Goal: Information Seeking & Learning: Learn about a topic

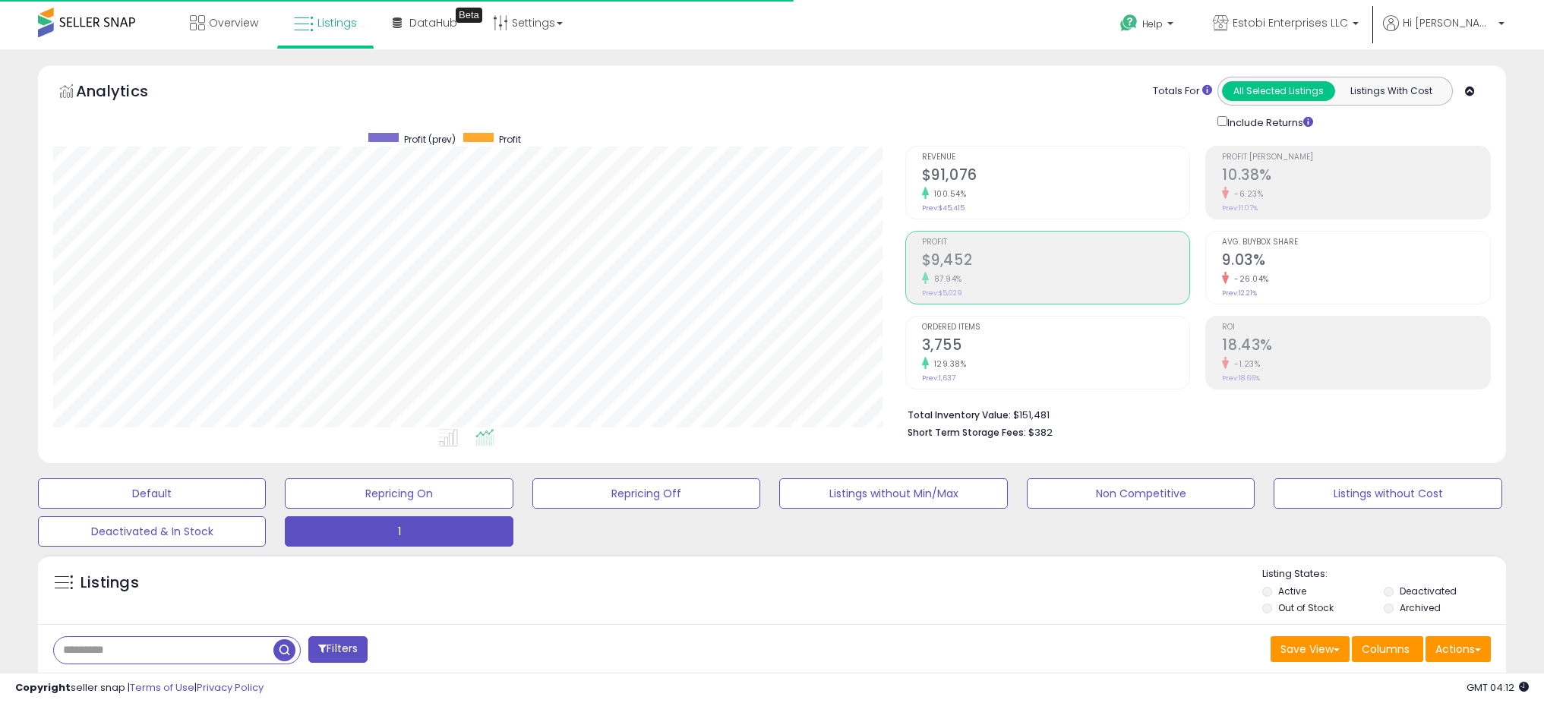
select select "**"
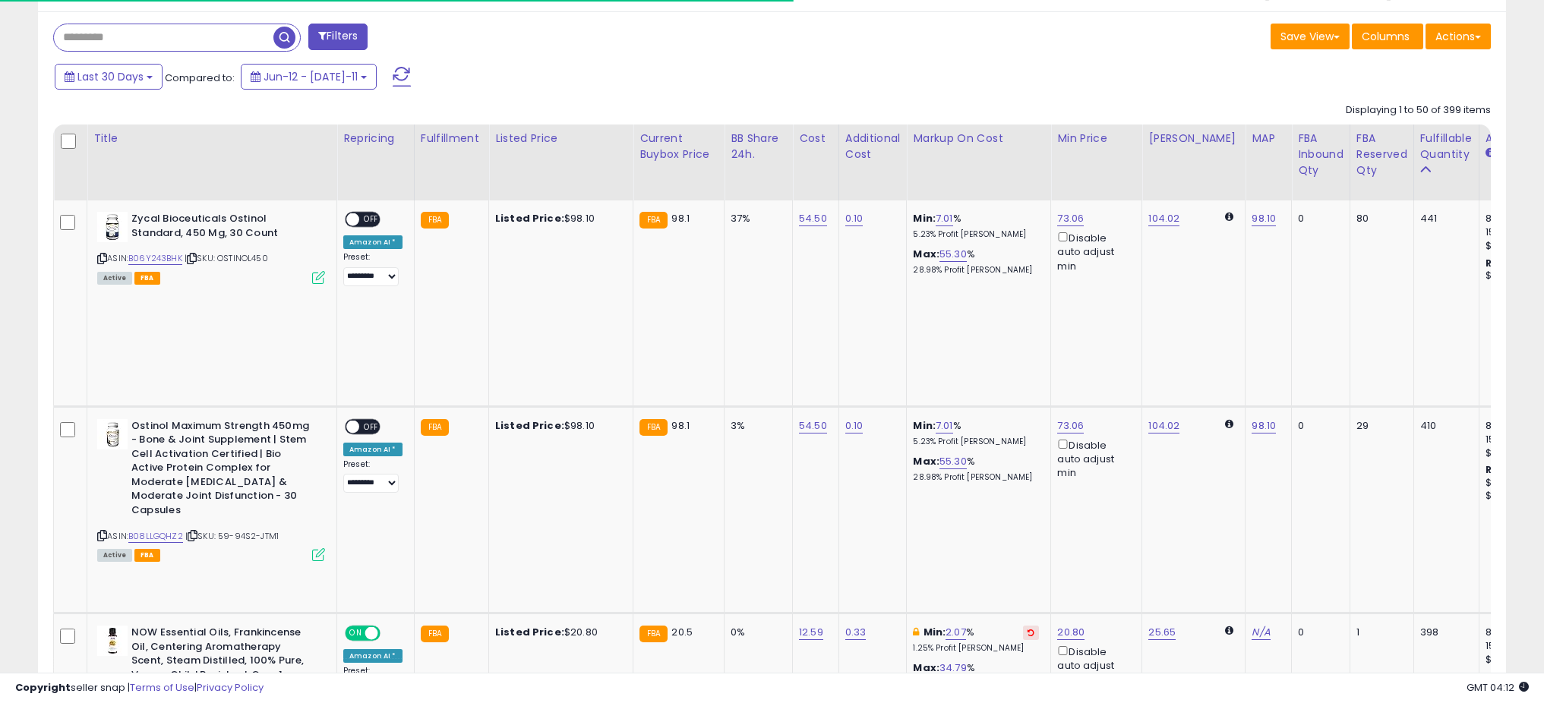
scroll to position [311, 852]
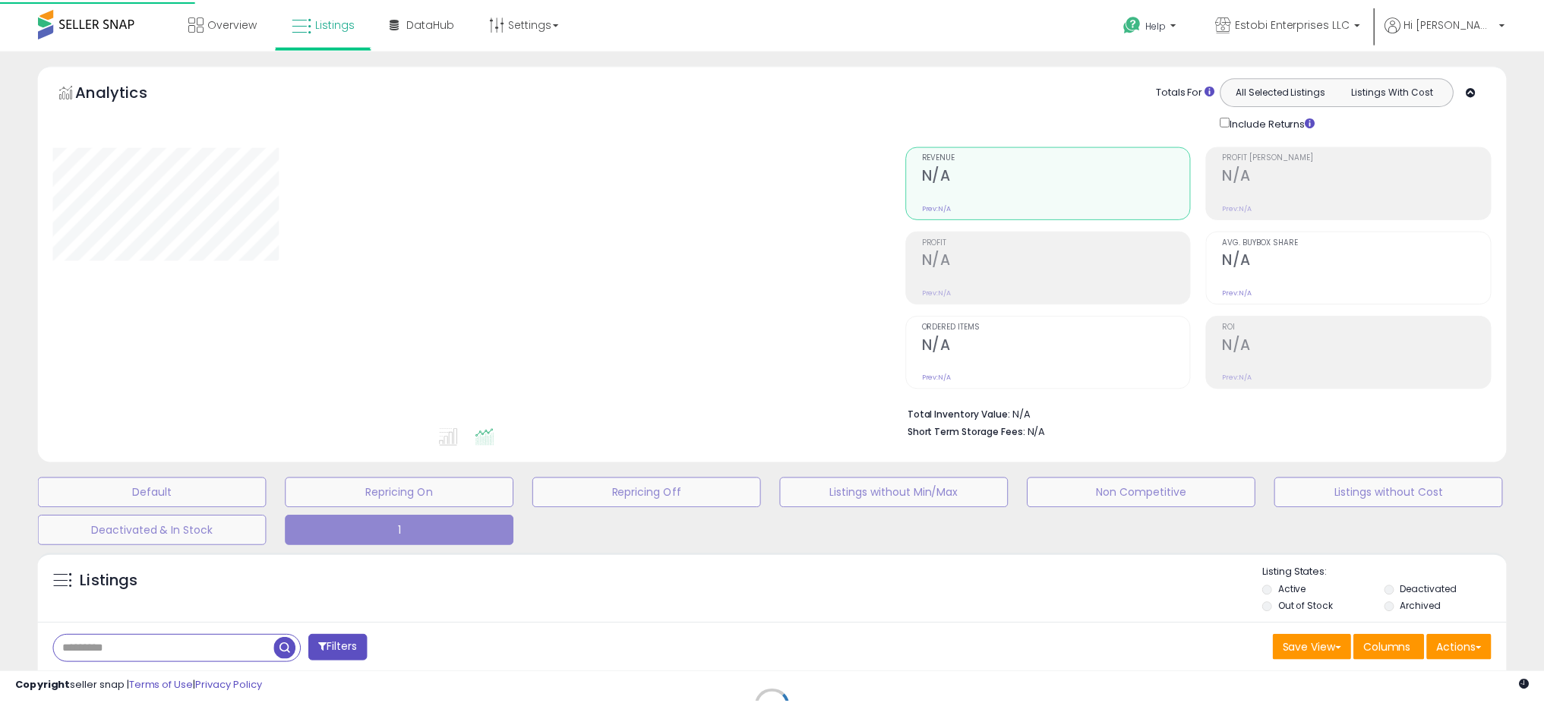
scroll to position [239, 0]
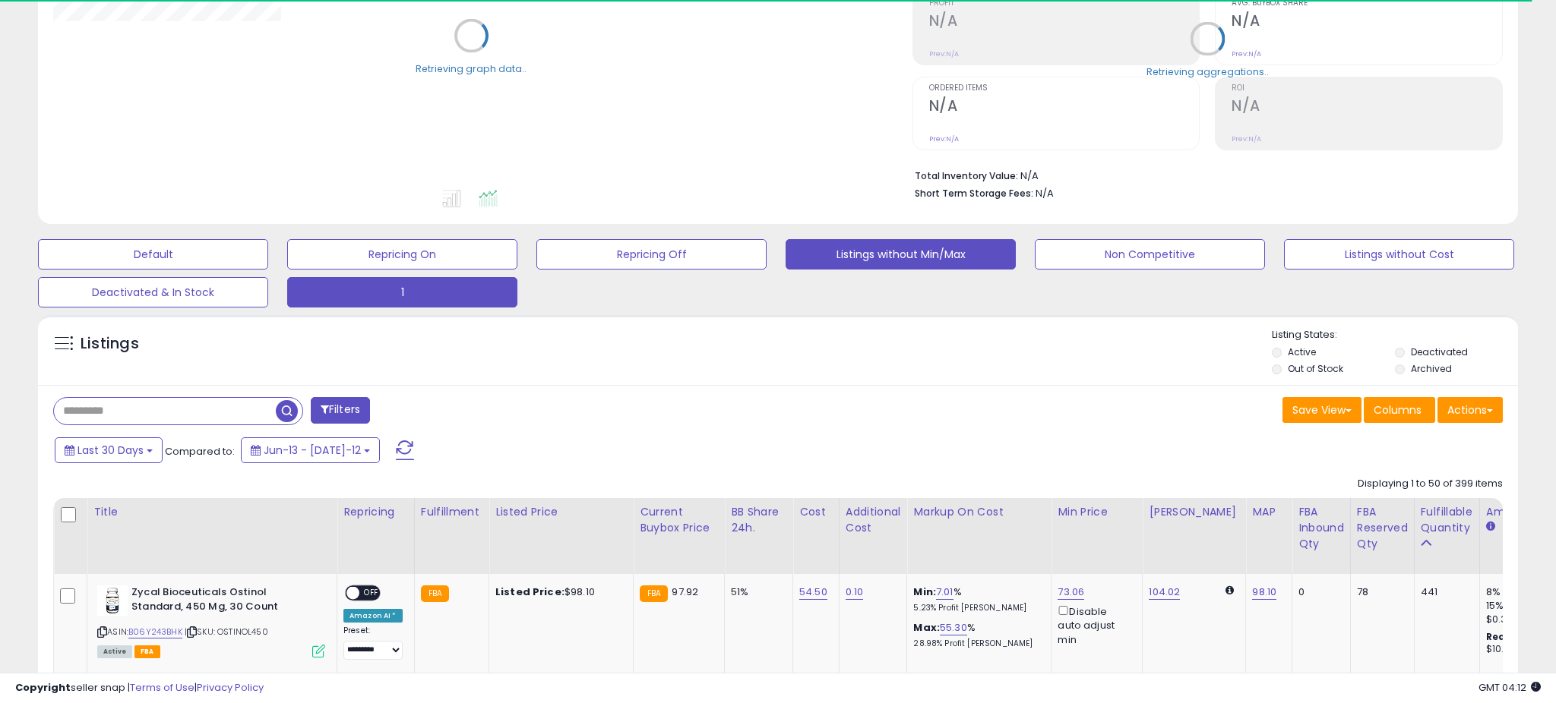
select select "**"
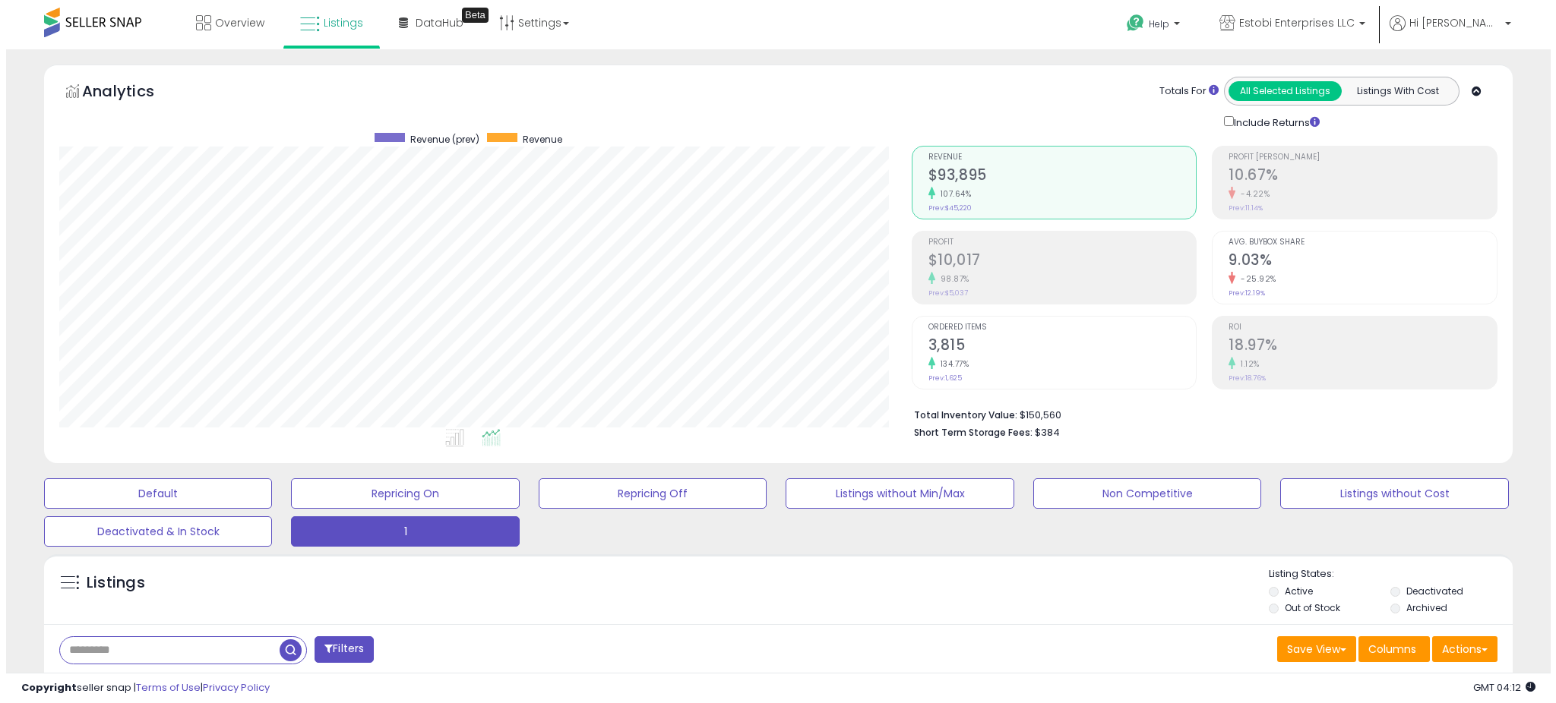
scroll to position [311, 852]
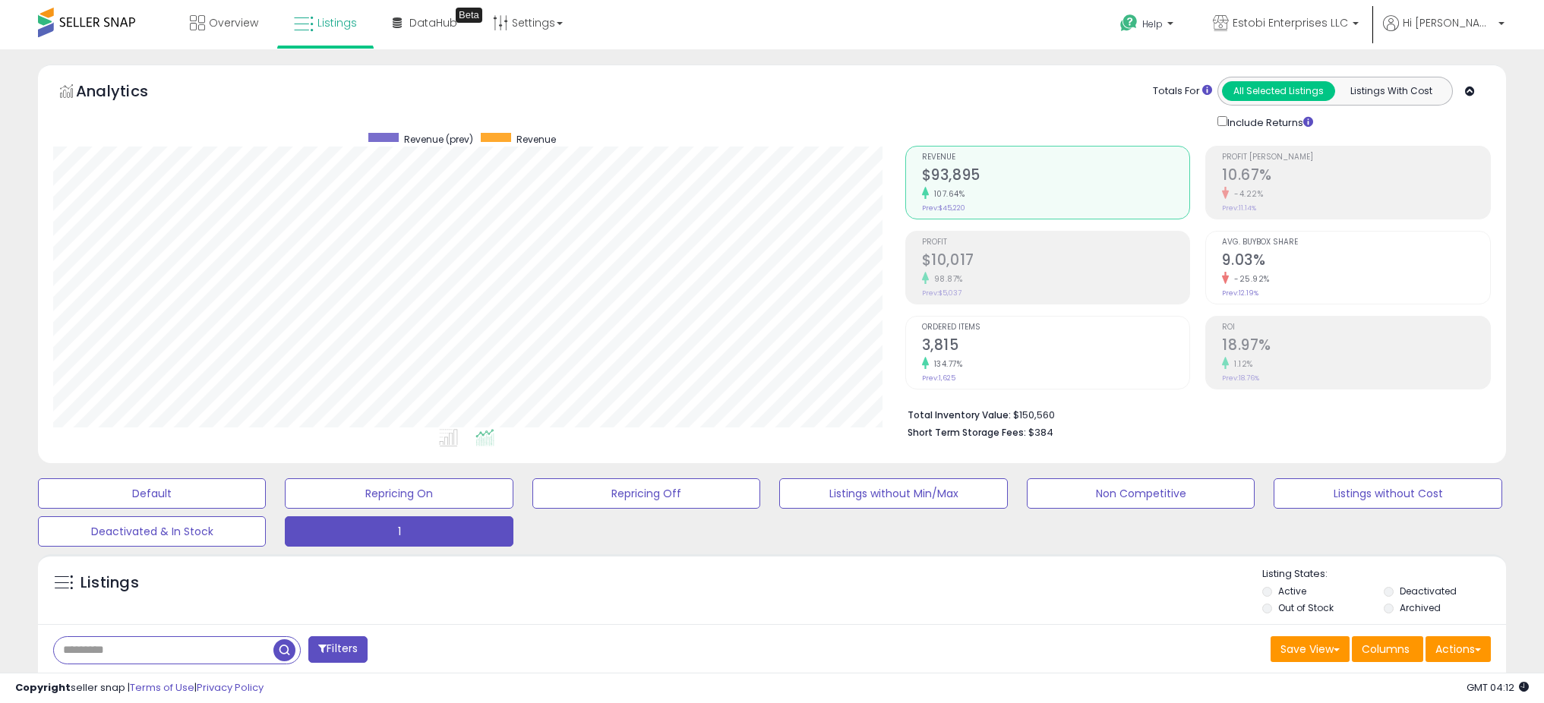
click at [941, 259] on h2 "$10,017" at bounding box center [1056, 261] width 268 height 21
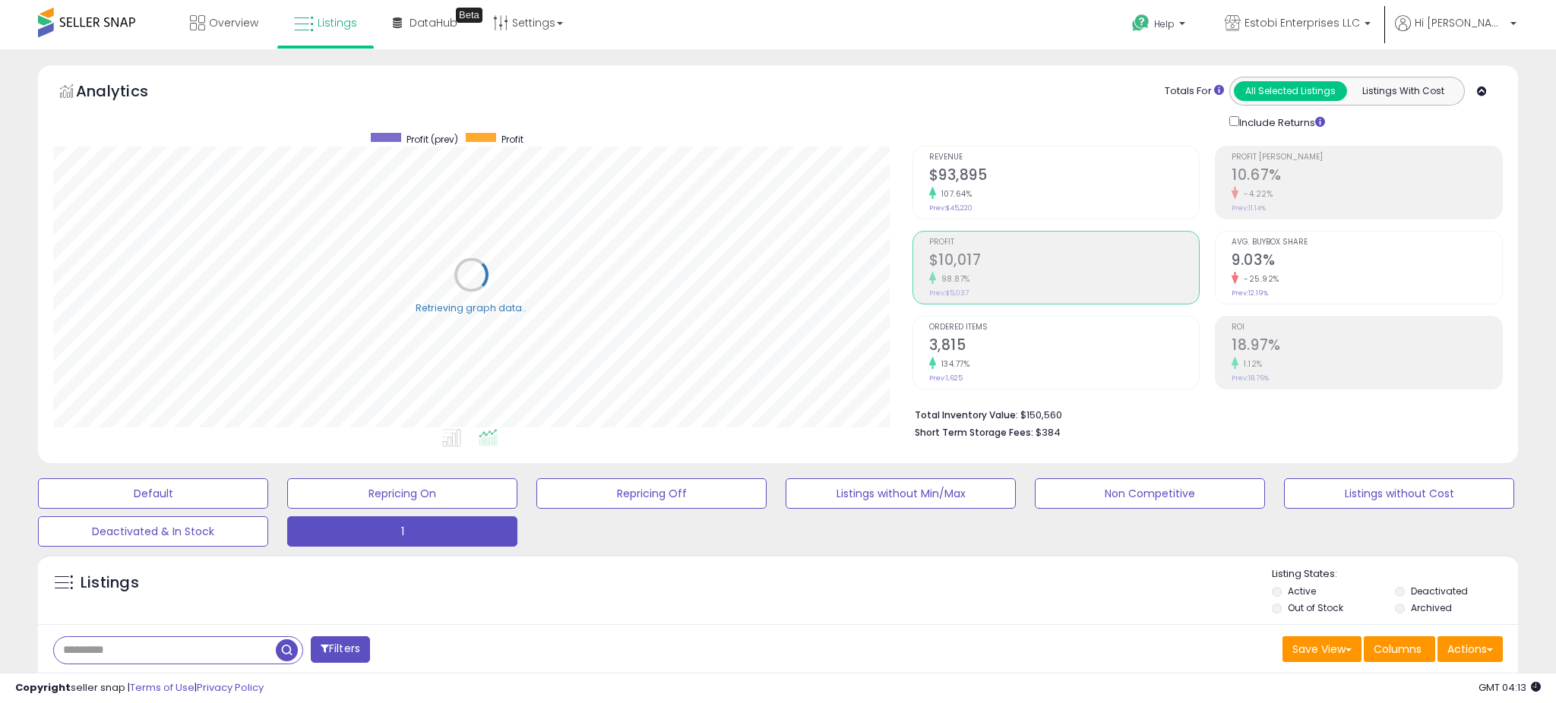
scroll to position [759316, 758775]
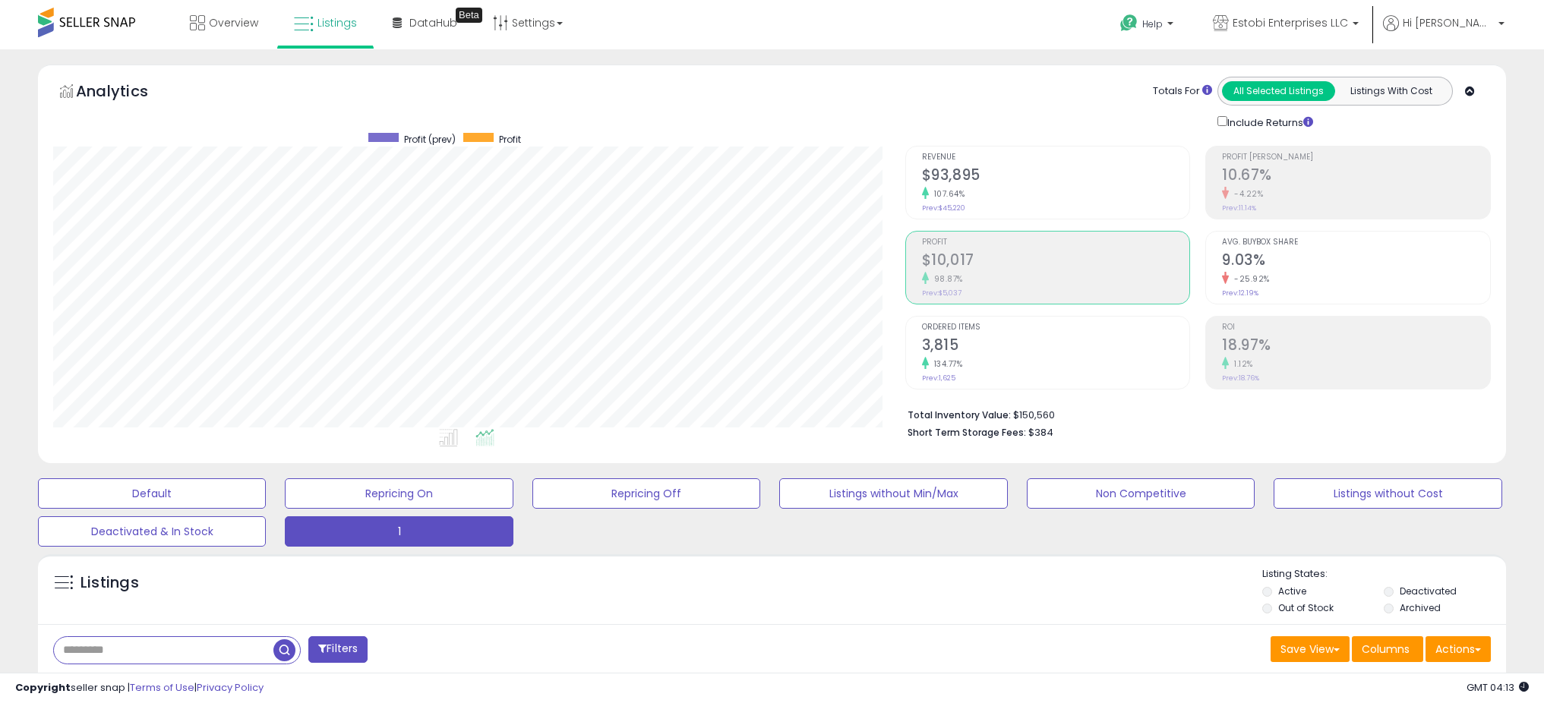
click at [925, 191] on icon at bounding box center [925, 193] width 7 height 12
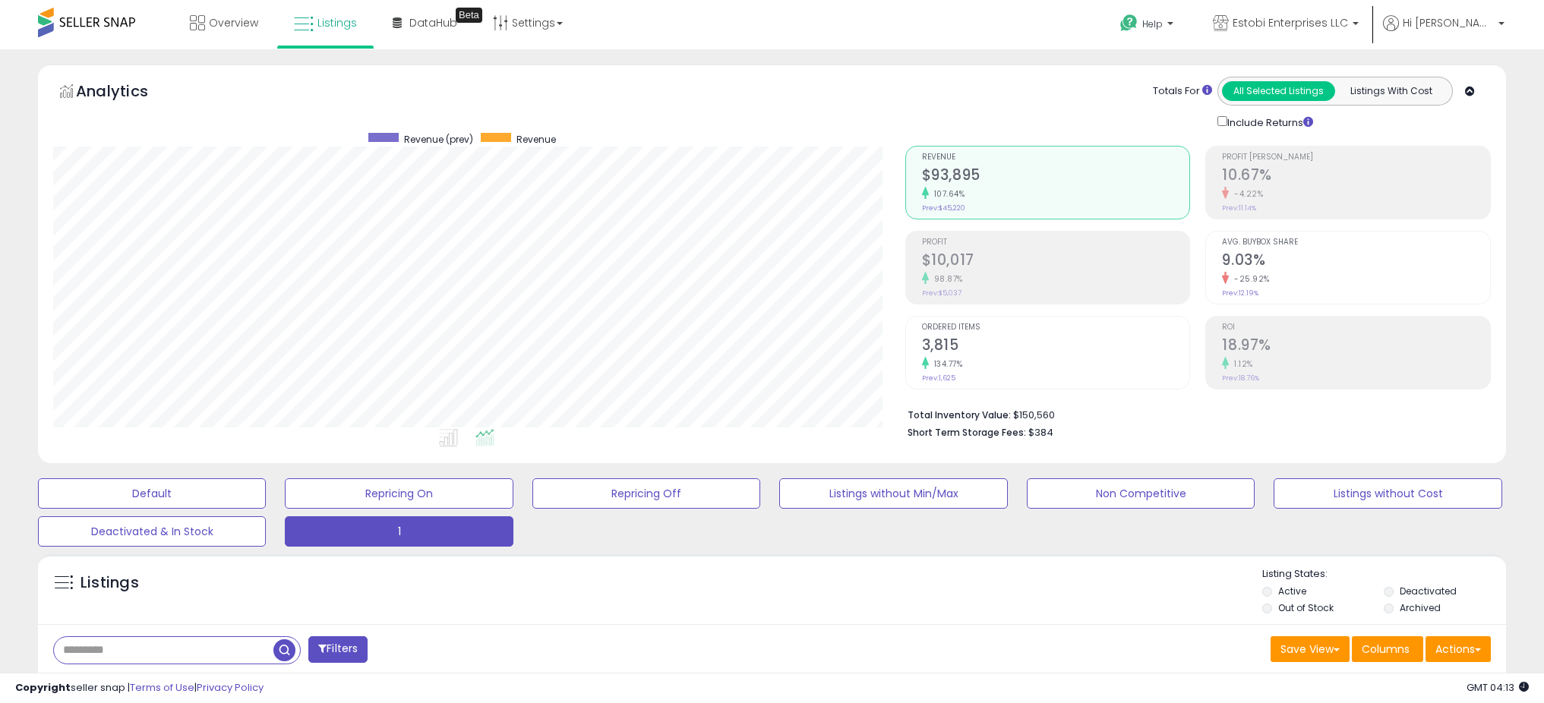
click at [966, 254] on h2 "$10,017" at bounding box center [1056, 261] width 268 height 21
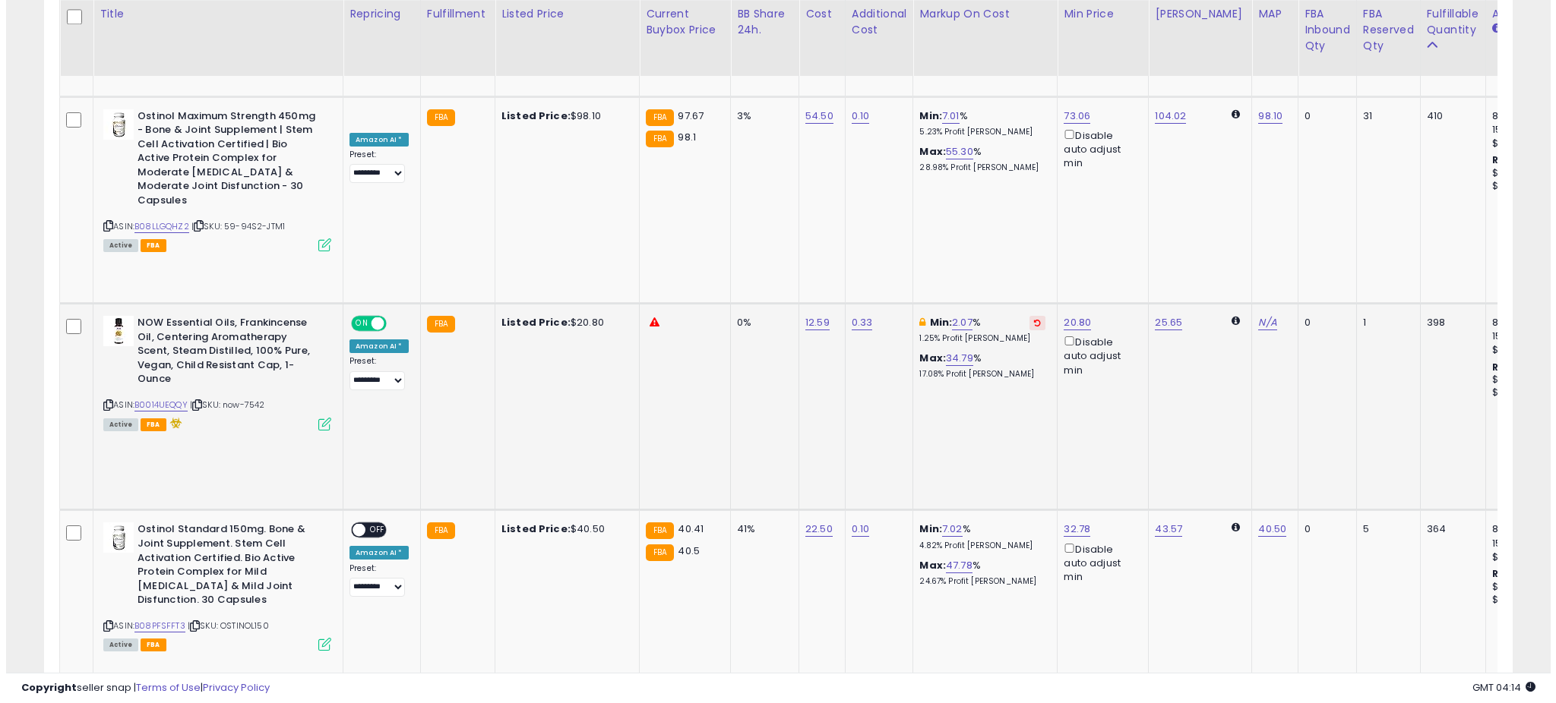
scroll to position [1201, 0]
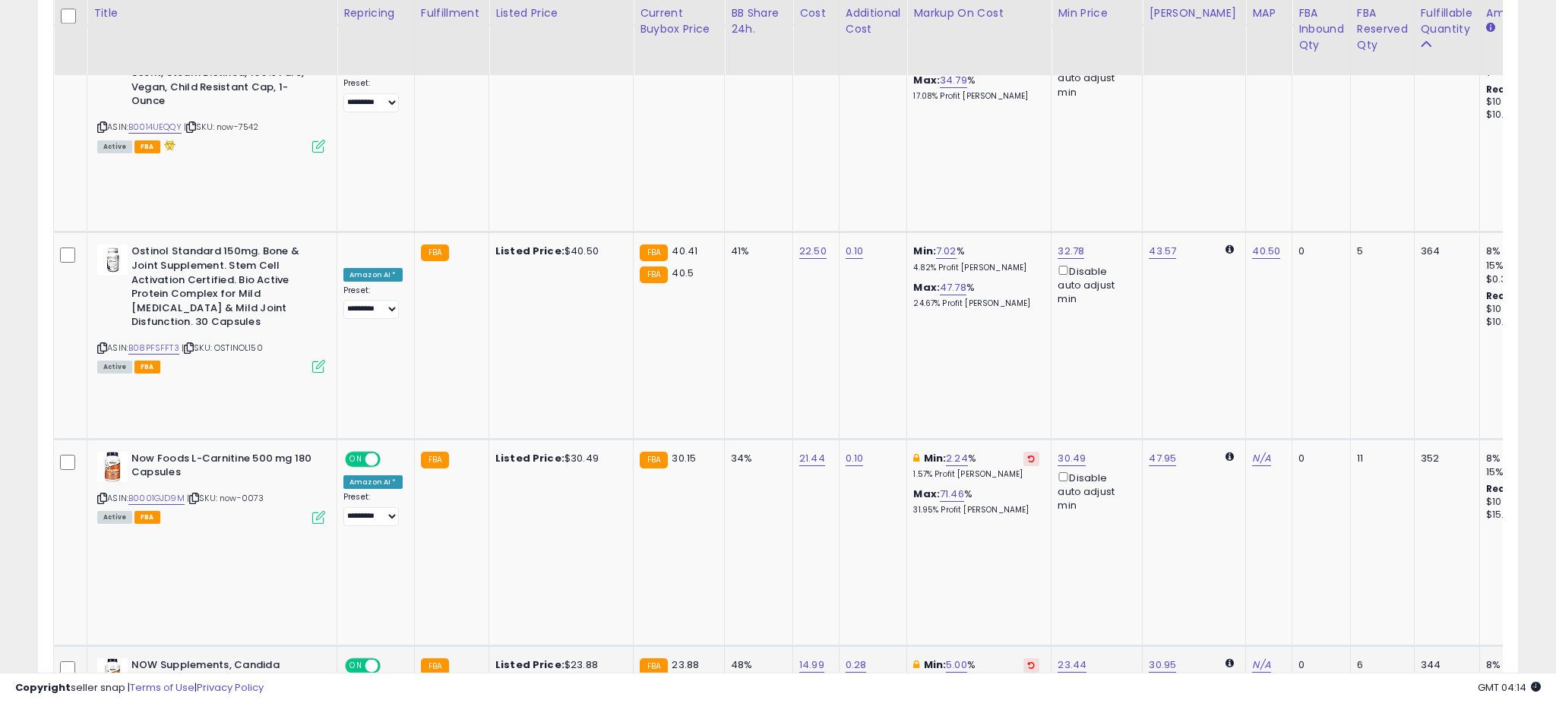
scroll to position [311, 858]
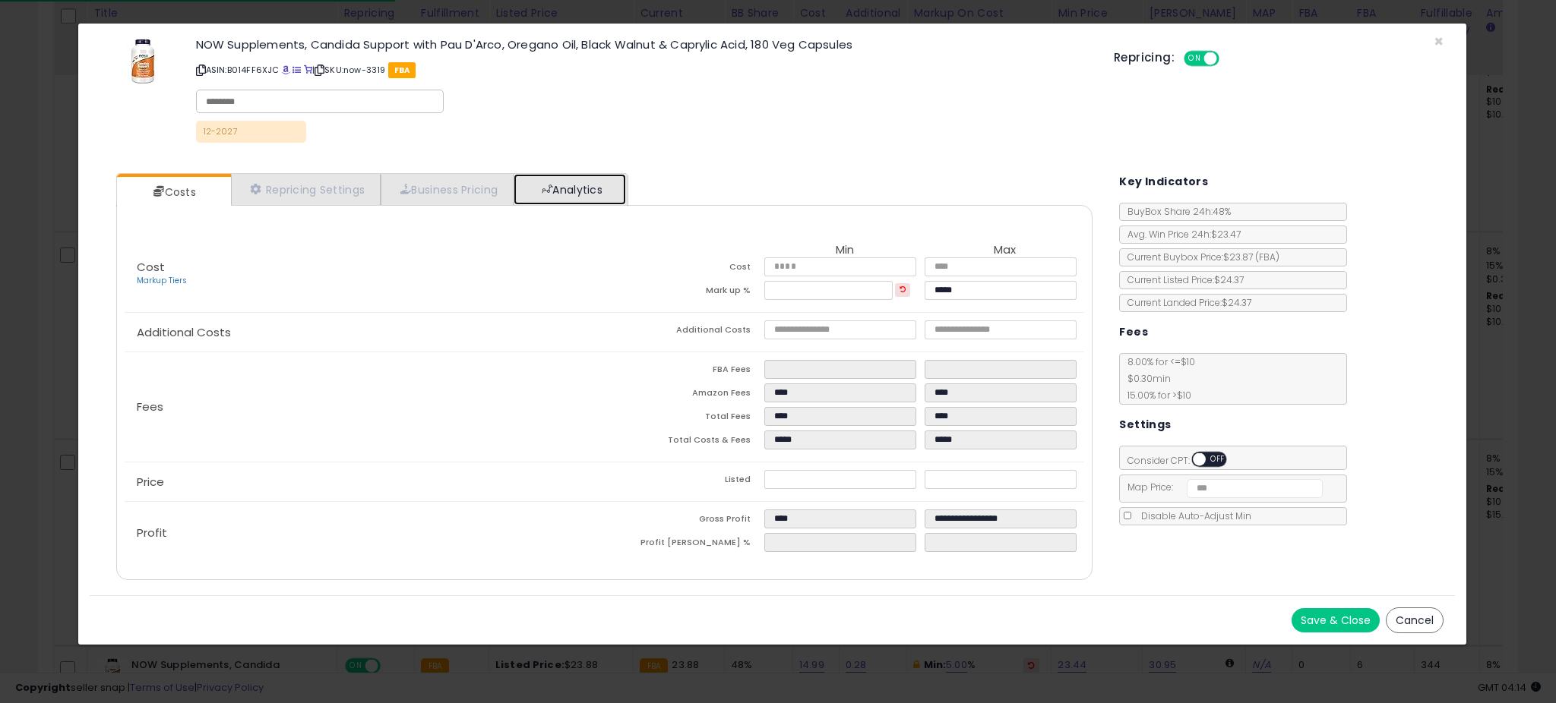
click at [550, 193] on link "Analytics" at bounding box center [570, 189] width 112 height 31
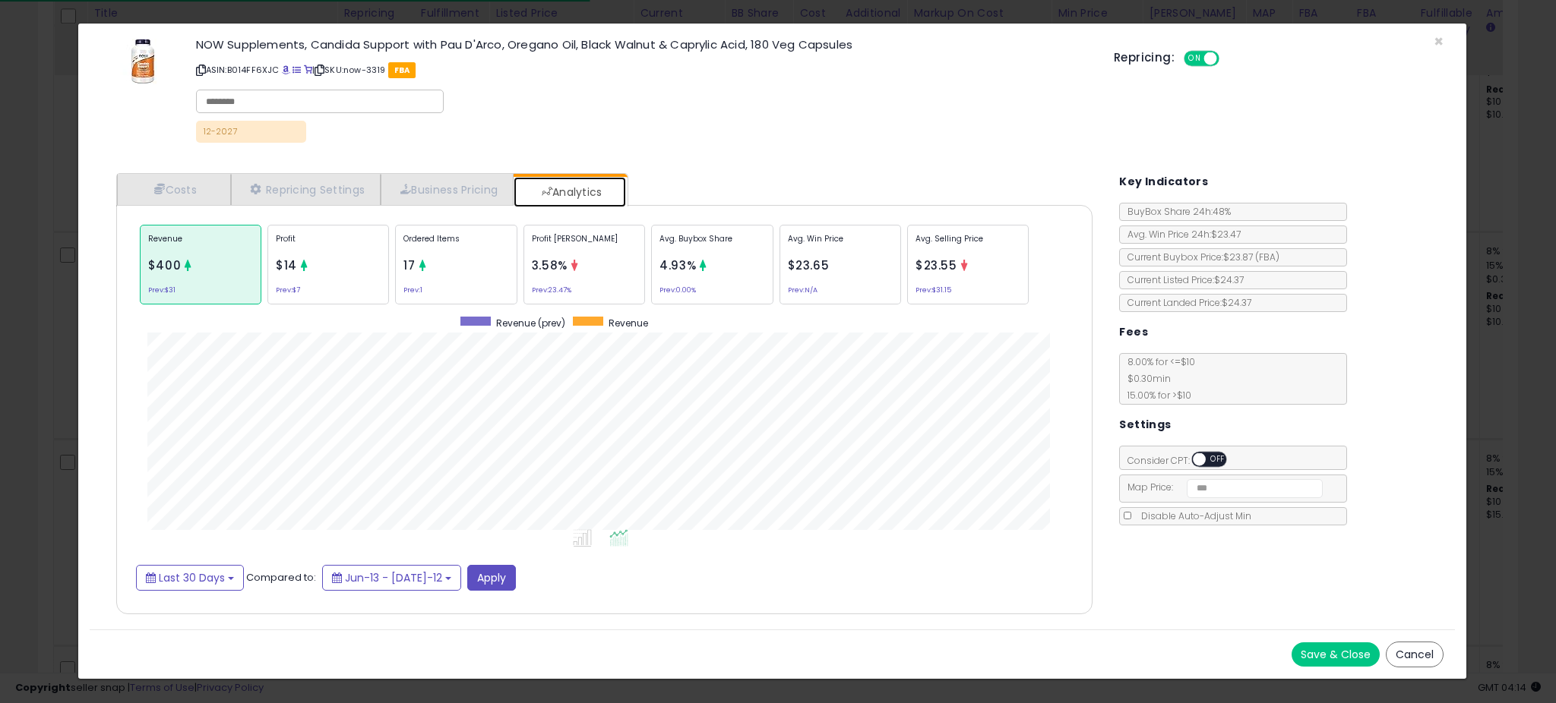
scroll to position [467, 1007]
click at [558, 244] on p "Profit [PERSON_NAME]" at bounding box center [584, 244] width 105 height 23
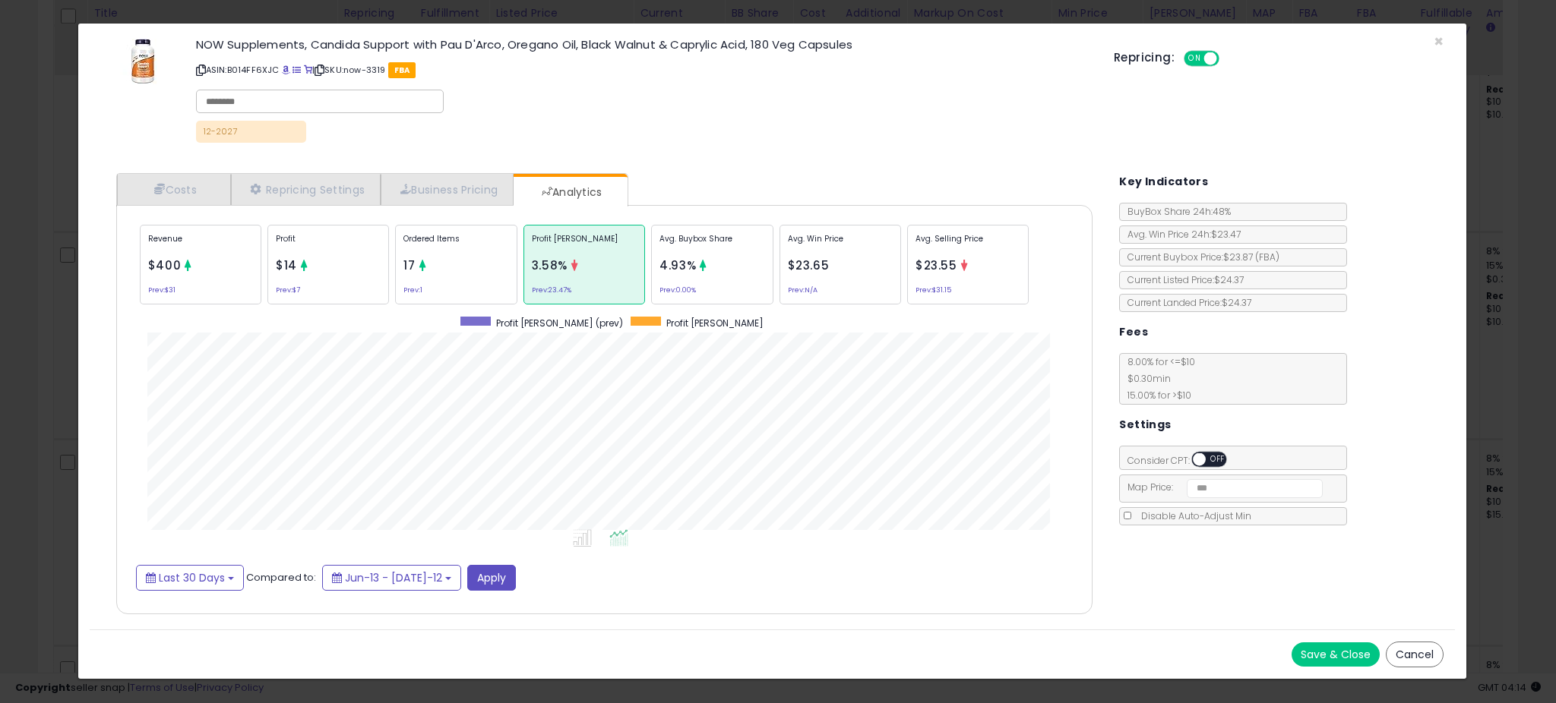
click at [687, 251] on p "Avg. Buybox Share" at bounding box center [711, 244] width 105 height 23
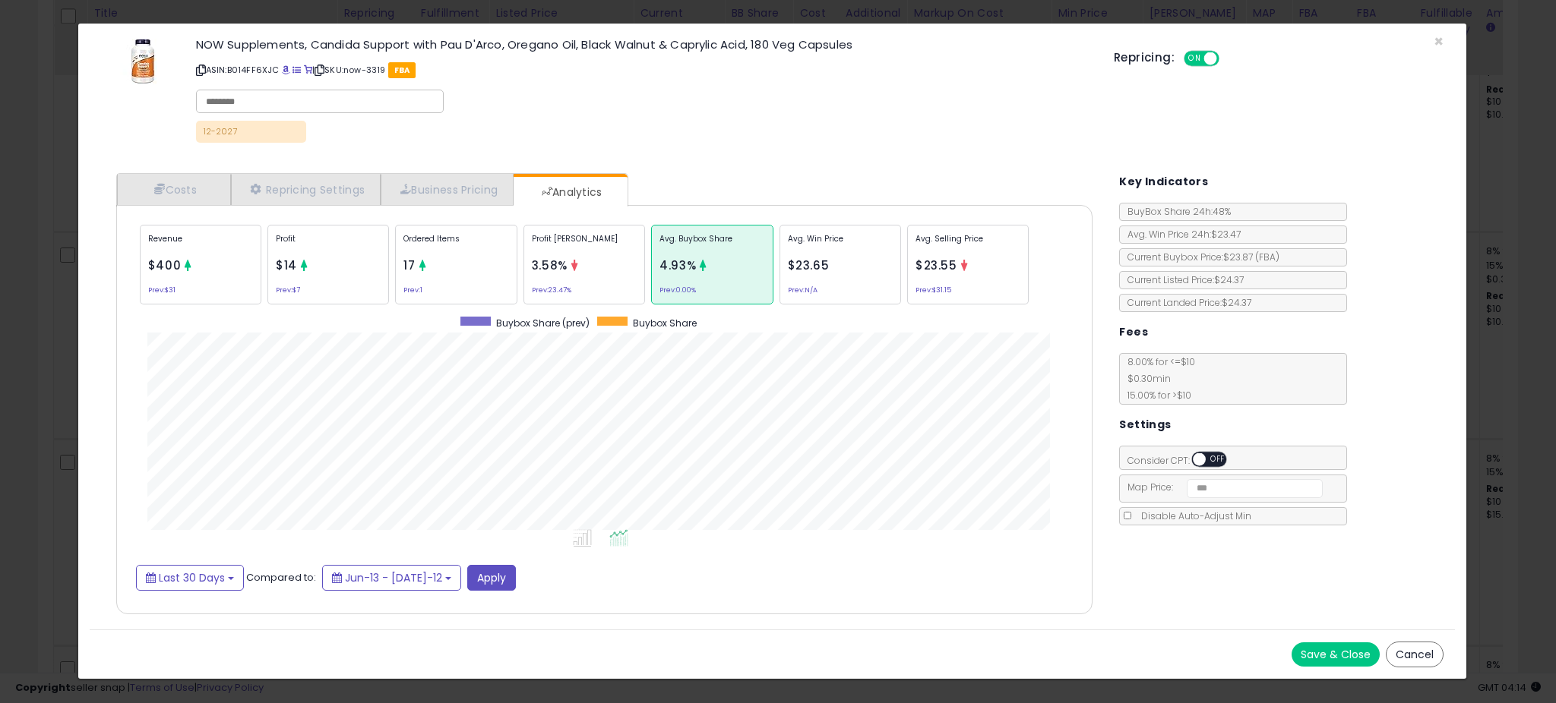
click at [27, 376] on div "× Close NOW Supplements, Candida Support with Pau D'Arco, Oregano Oil, Black Wa…" at bounding box center [778, 351] width 1556 height 703
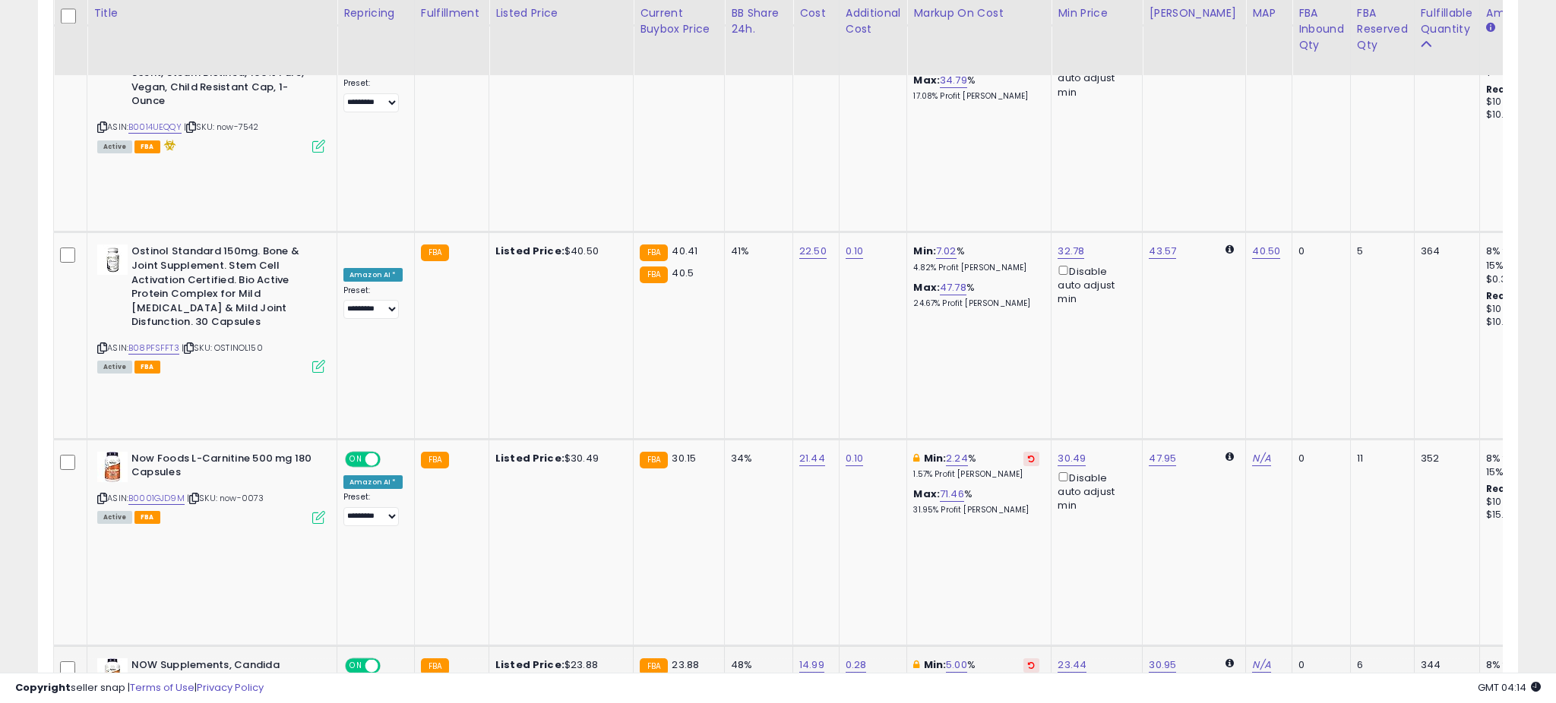
scroll to position [759316, 758775]
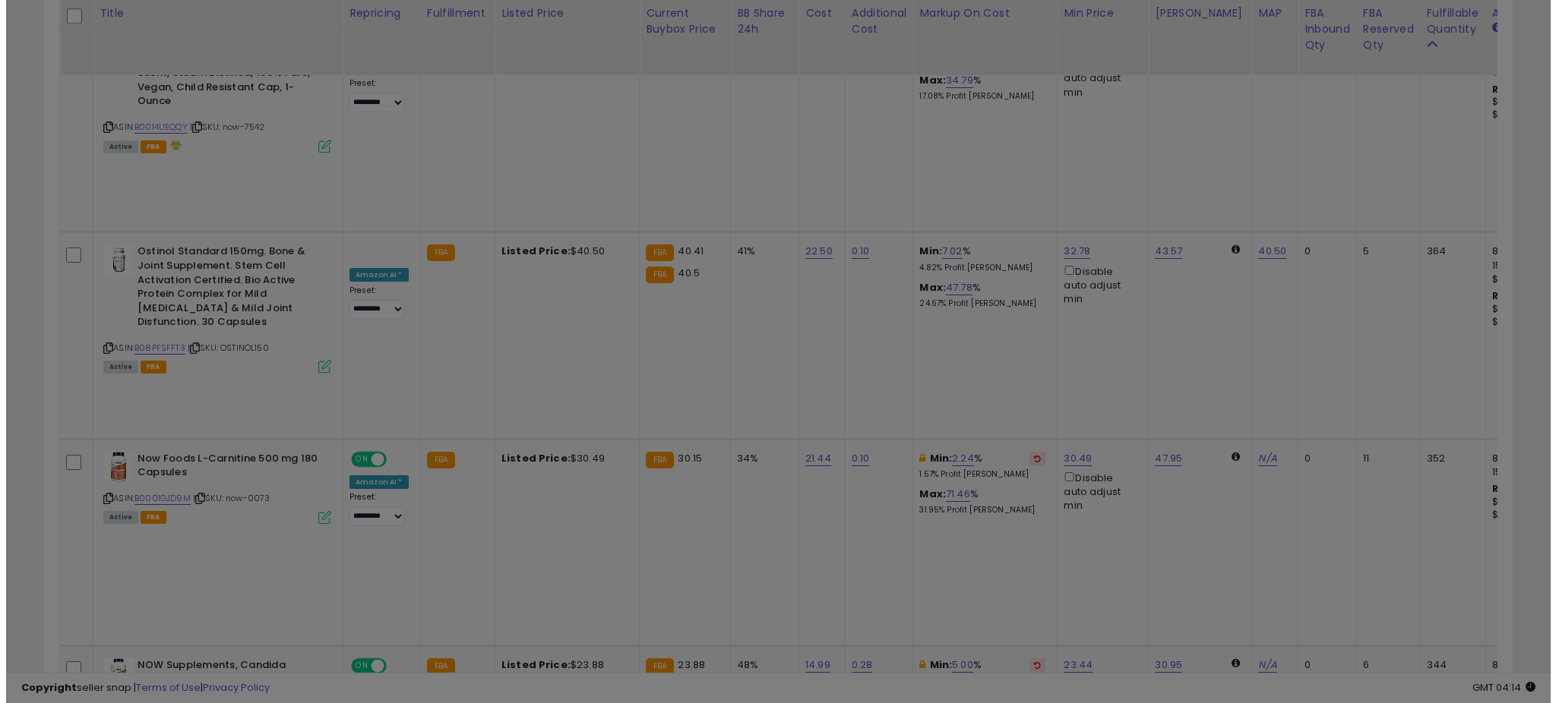
scroll to position [311, 858]
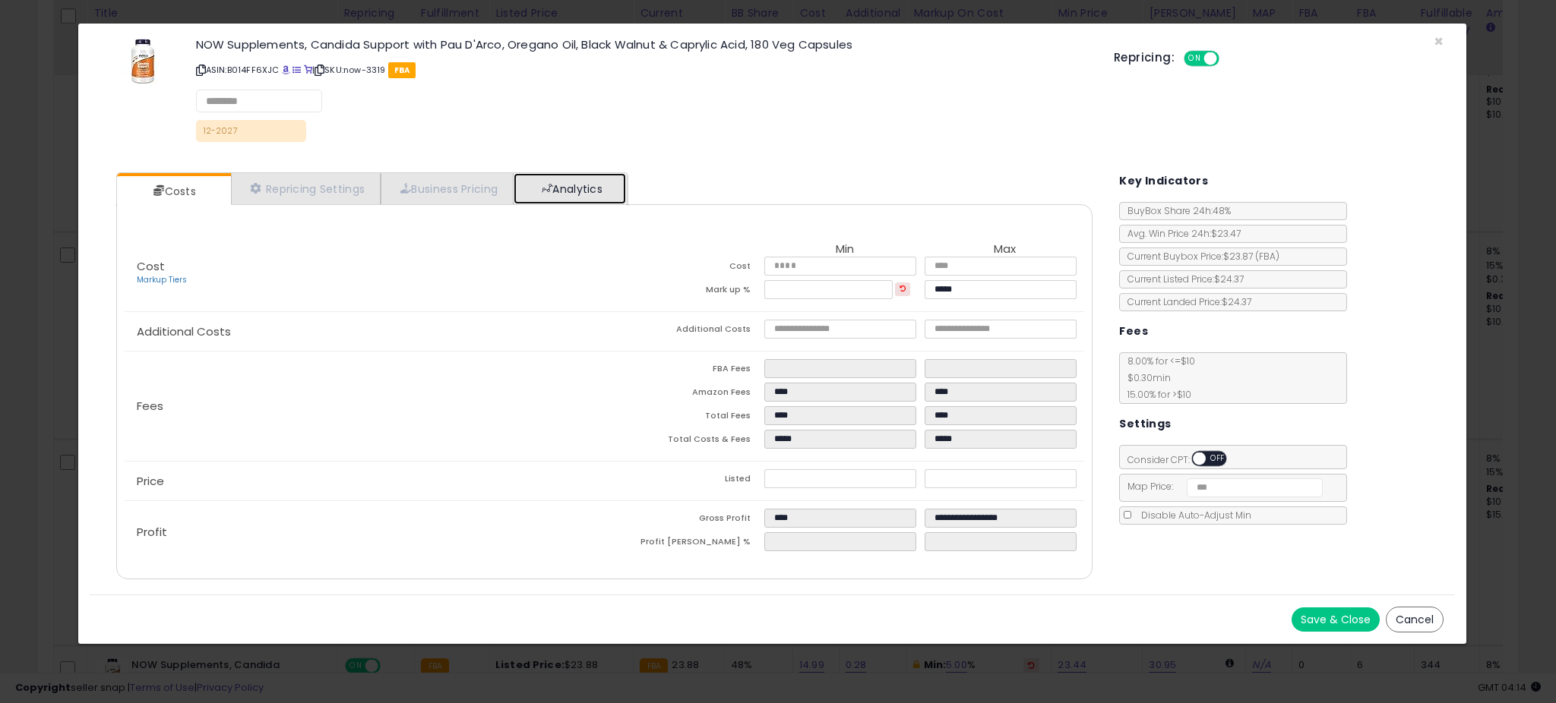
click at [609, 201] on link "Analytics" at bounding box center [570, 188] width 112 height 31
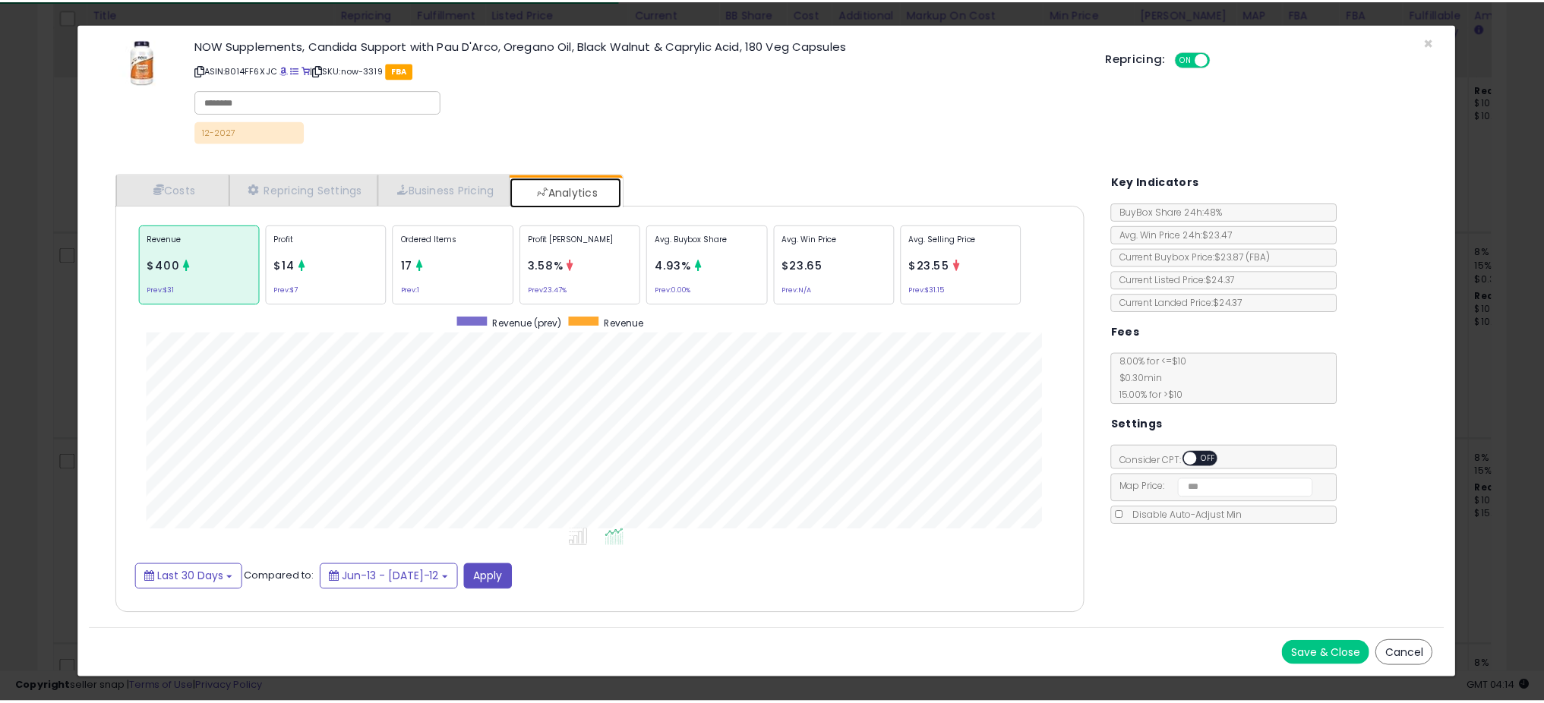
scroll to position [467, 1007]
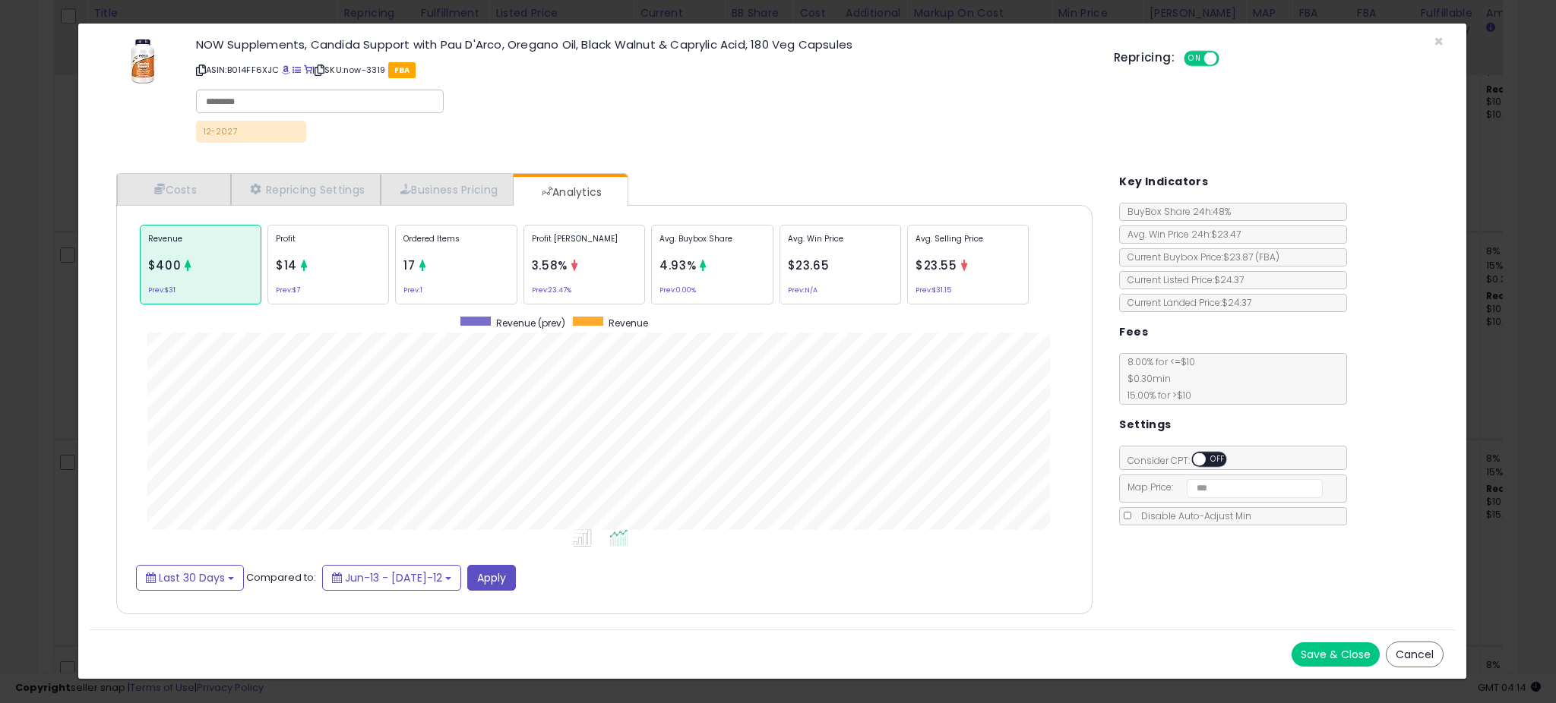
click at [62, 365] on div "× Close NOW Supplements, Candida Support with Pau D'Arco, Oregano Oil, Black Wa…" at bounding box center [778, 351] width 1556 height 703
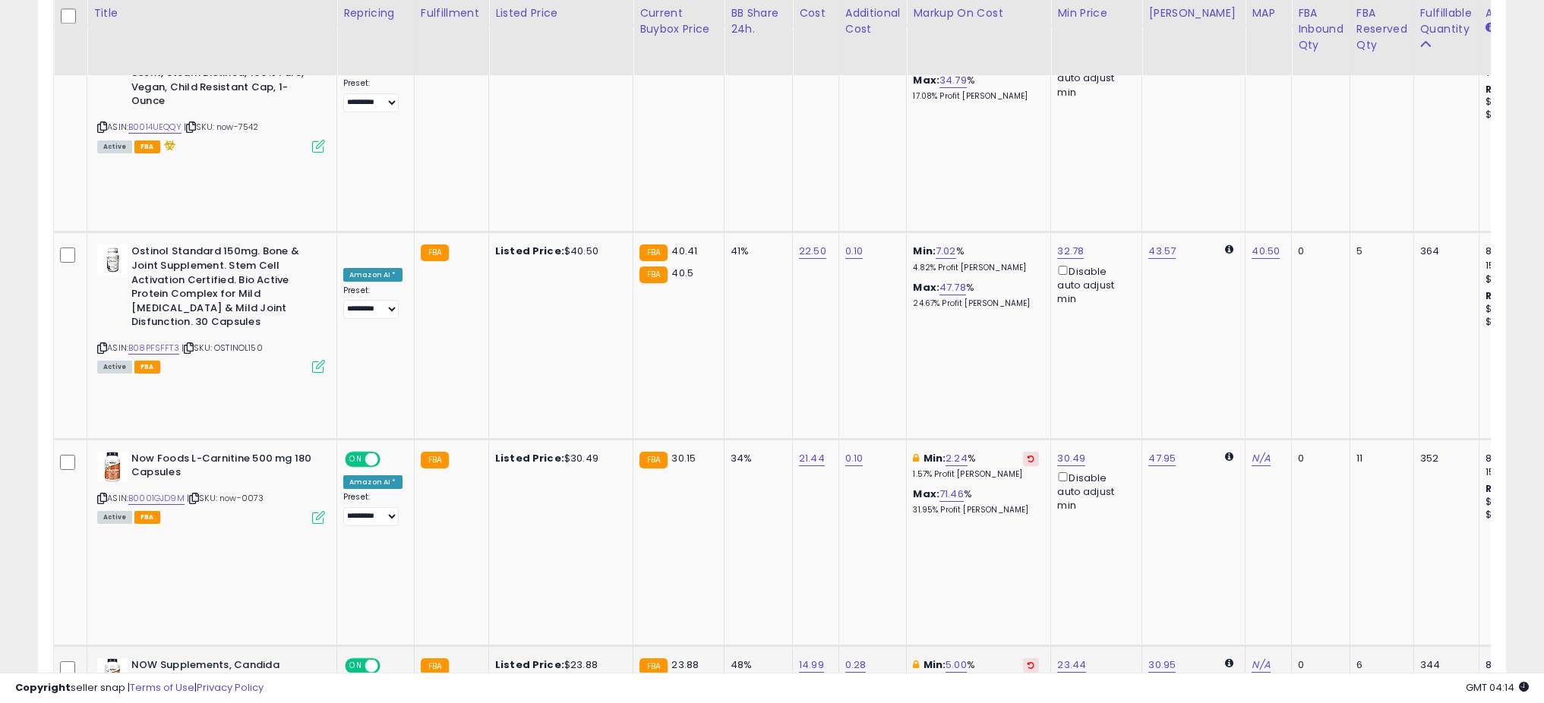
scroll to position [759316, 758775]
